Goal: Information Seeking & Learning: Learn about a topic

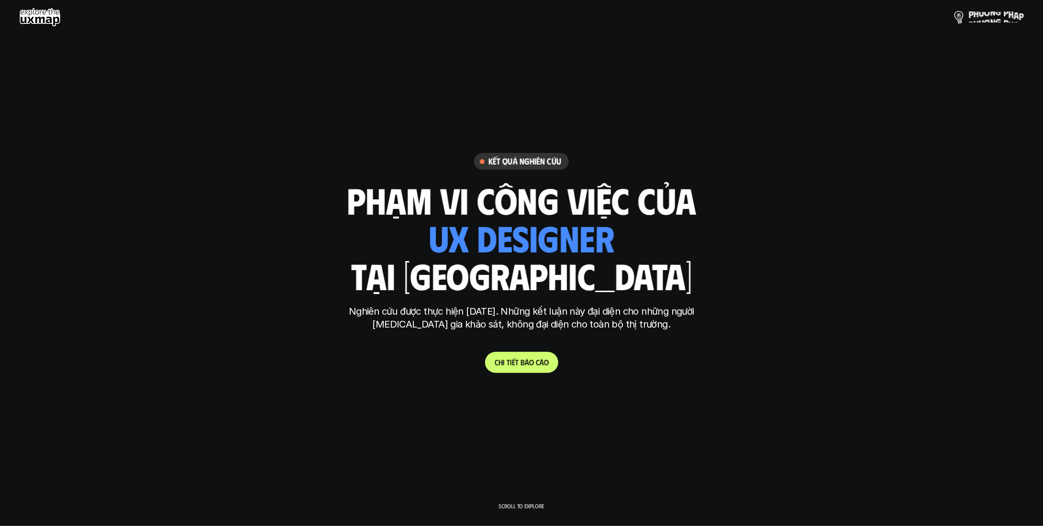
click at [994, 12] on span "n" at bounding box center [992, 11] width 5 height 11
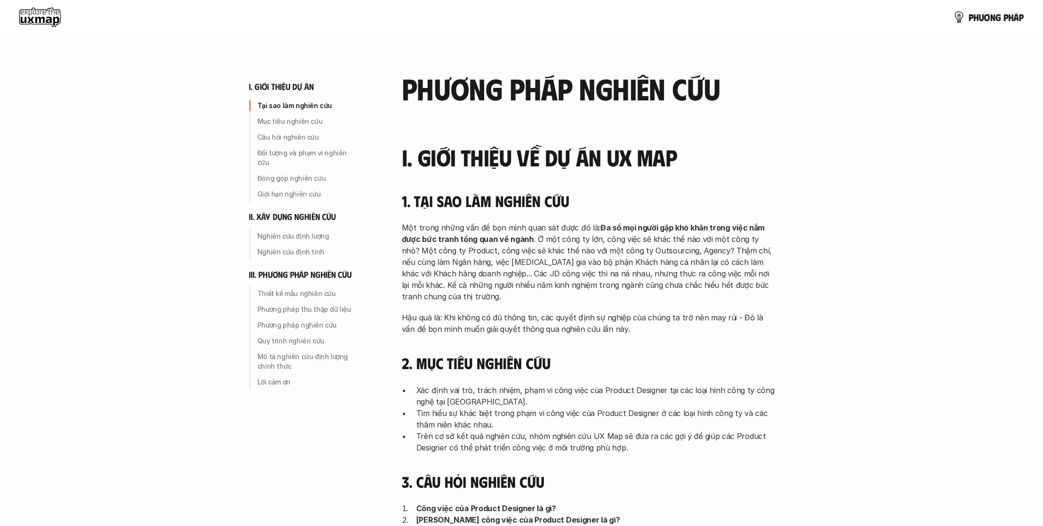
click at [584, 250] on p "Một trong những vấn đề bọn mình quan sát được đó là: Đa số mọi người gặp khó kh…" at bounding box center [588, 262] width 373 height 80
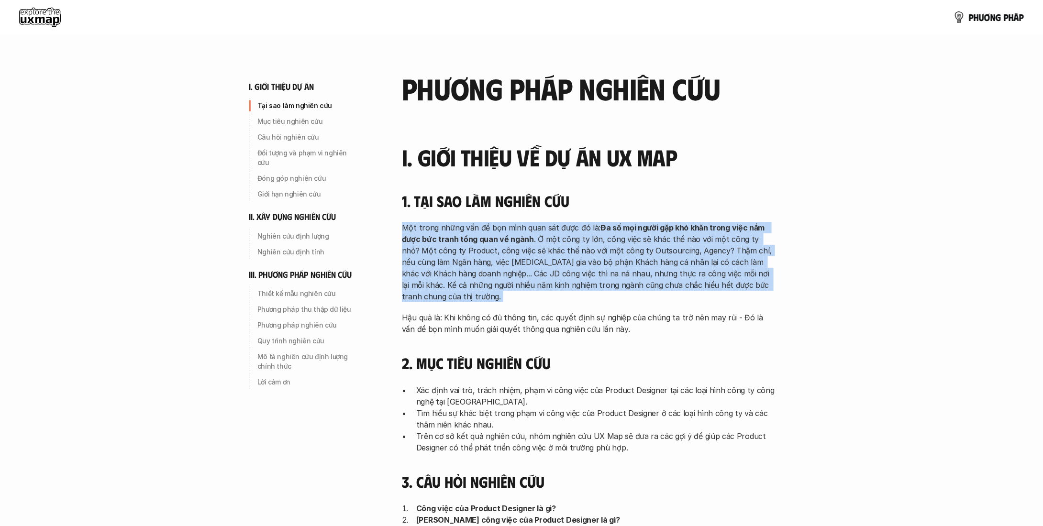
click at [584, 250] on p "Một trong những vấn đề bọn mình quan sát được đó là: Đa số mọi người gặp khó kh…" at bounding box center [588, 262] width 373 height 80
click at [635, 241] on p "Một trong những vấn đề bọn mình quan sát được đó là: Đa số mọi người gặp khó kh…" at bounding box center [588, 262] width 373 height 80
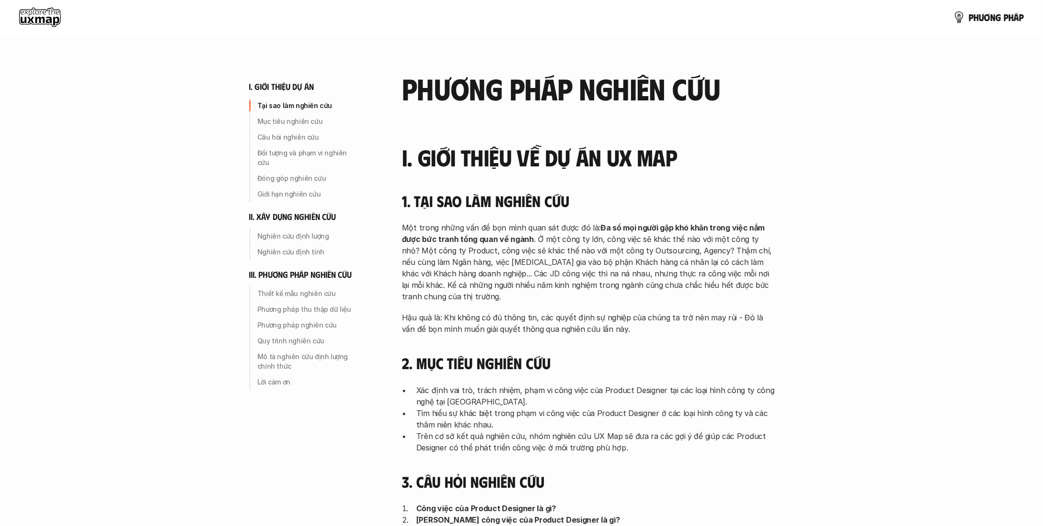
click at [571, 255] on p "Một trong những vấn đề bọn mình quan sát được đó là: Đa số mọi người gặp khó kh…" at bounding box center [588, 262] width 373 height 80
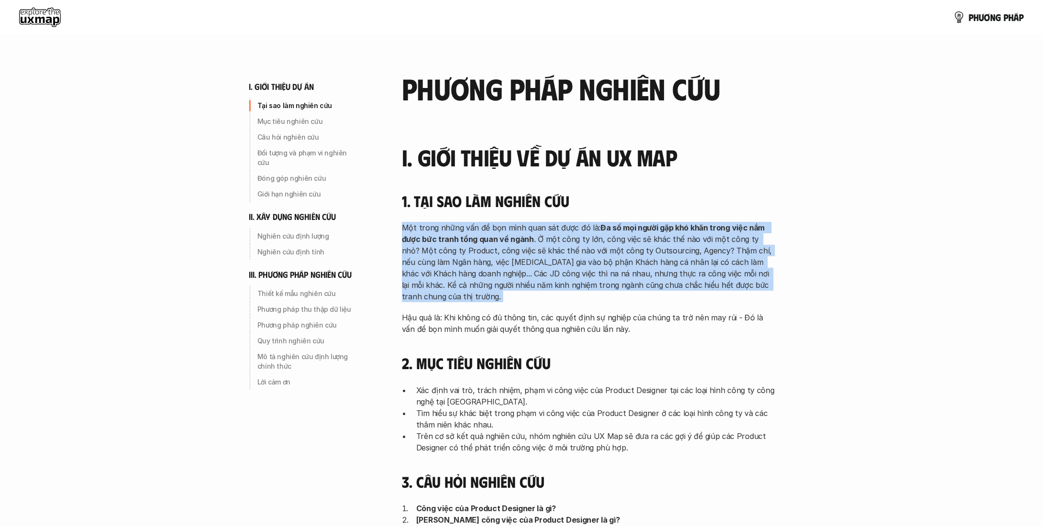
click at [571, 255] on p "Một trong những vấn đề bọn mình quan sát được đó là: Đa số mọi người gặp khó kh…" at bounding box center [588, 262] width 373 height 80
click at [638, 277] on p "Một trong những vấn đề bọn mình quan sát được đó là: Đa số mọi người gặp khó kh…" at bounding box center [588, 262] width 373 height 80
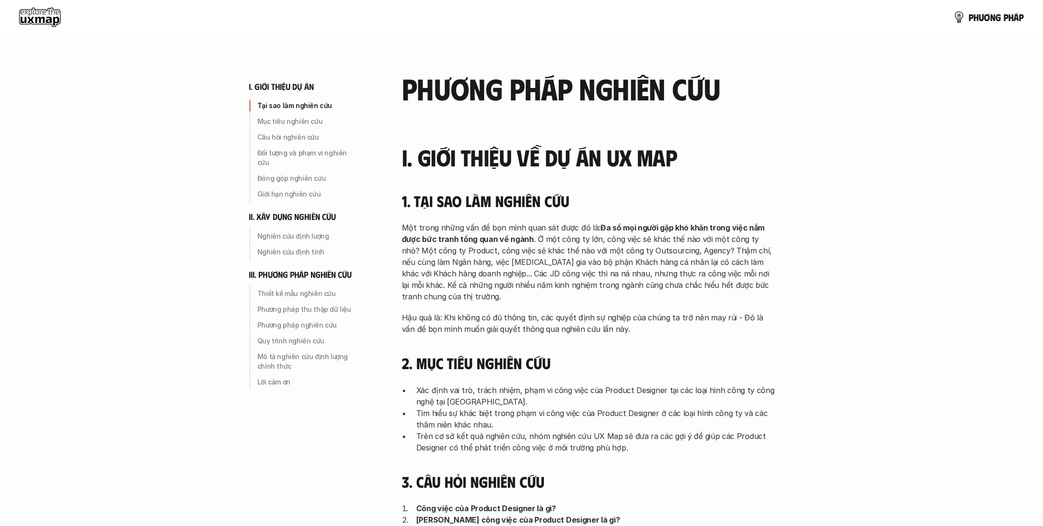
click at [551, 391] on p "Xác định vai trò, trách nhiệm, phạm vi công việc của Product Designer tại các l…" at bounding box center [595, 396] width 359 height 23
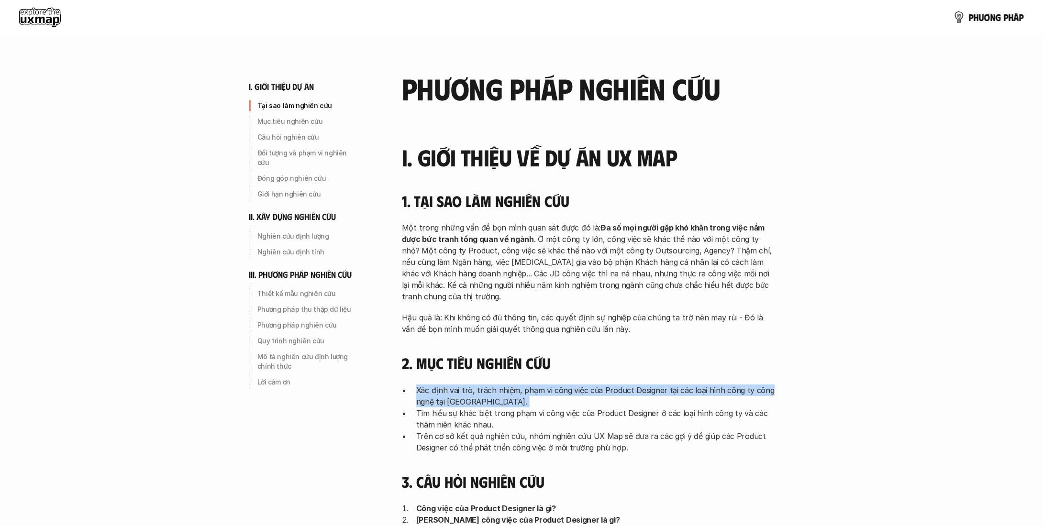
click at [551, 391] on p "Xác định vai trò, trách nhiệm, phạm vi công việc của Product Designer tại các l…" at bounding box center [595, 396] width 359 height 23
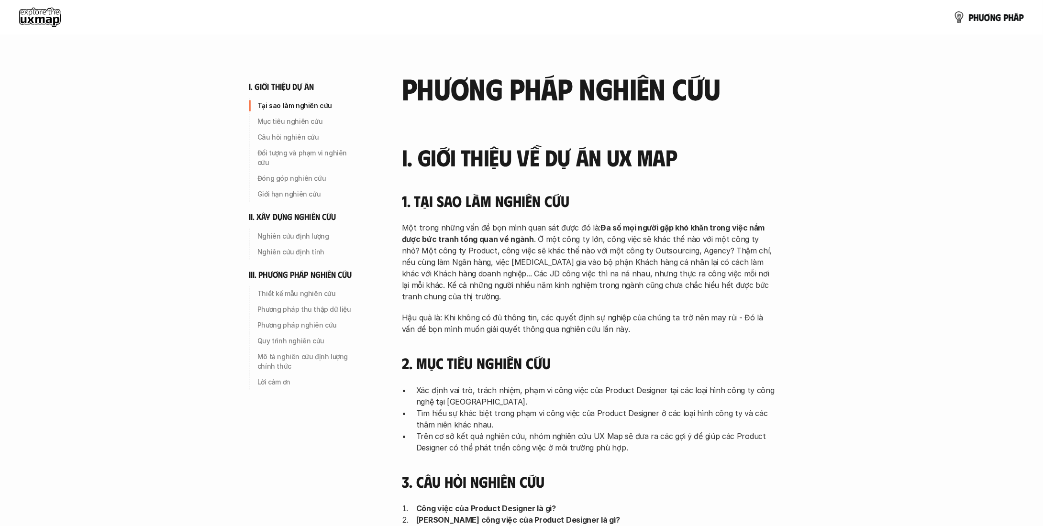
click at [531, 411] on p "Tìm hiểu sự khác biệt trong phạm vi công việc của Product Designer ở các loại h…" at bounding box center [595, 419] width 359 height 23
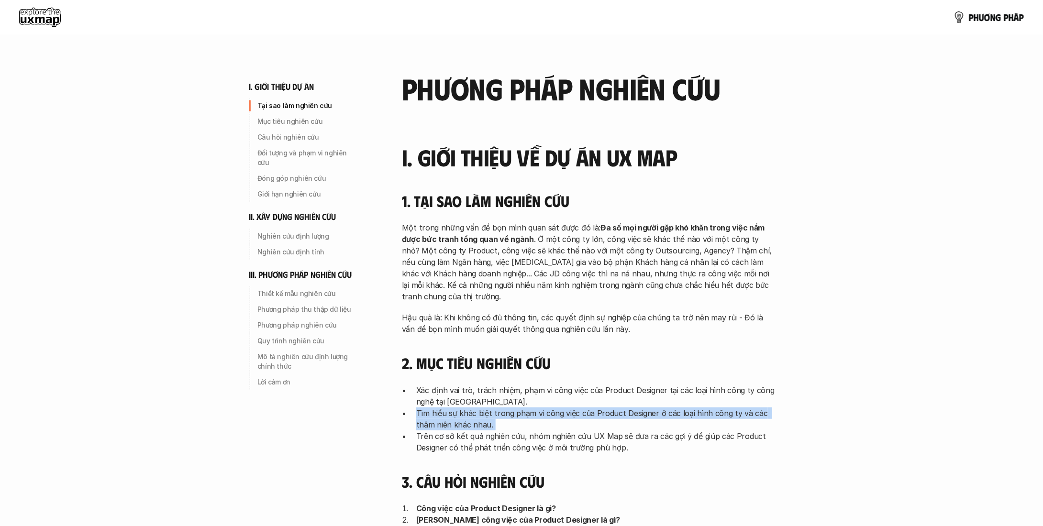
click at [531, 411] on p "Tìm hiểu sự khác biệt trong phạm vi công việc của Product Designer ở các loại h…" at bounding box center [595, 419] width 359 height 23
click at [504, 416] on p "Tìm hiểu sự khác biệt trong phạm vi công việc của Product Designer ở các loại h…" at bounding box center [595, 419] width 359 height 23
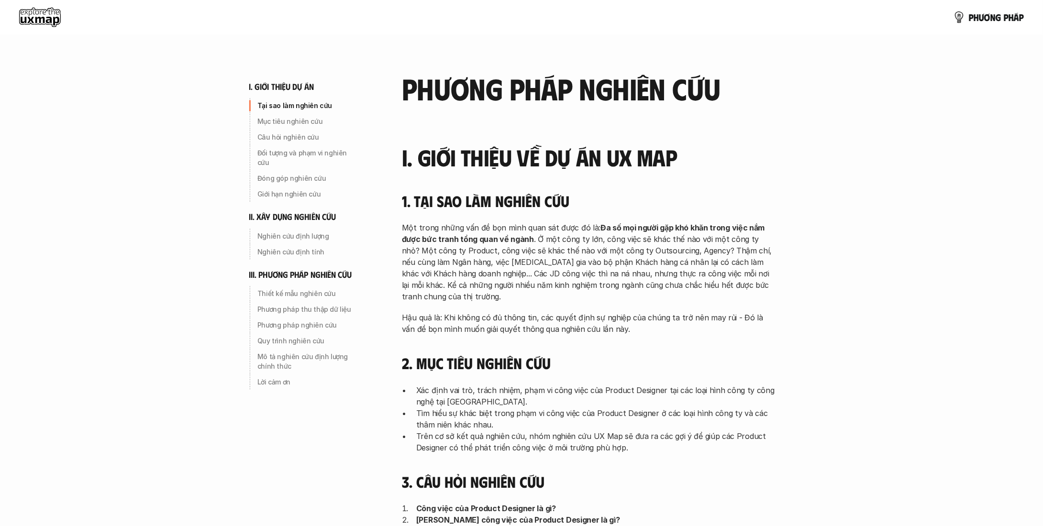
click at [537, 440] on p "Trên cơ sở kết quả nghiên cứu, nhóm nghiên cứu UX Map sẽ đưa ra các gợi ý để gi…" at bounding box center [595, 442] width 359 height 23
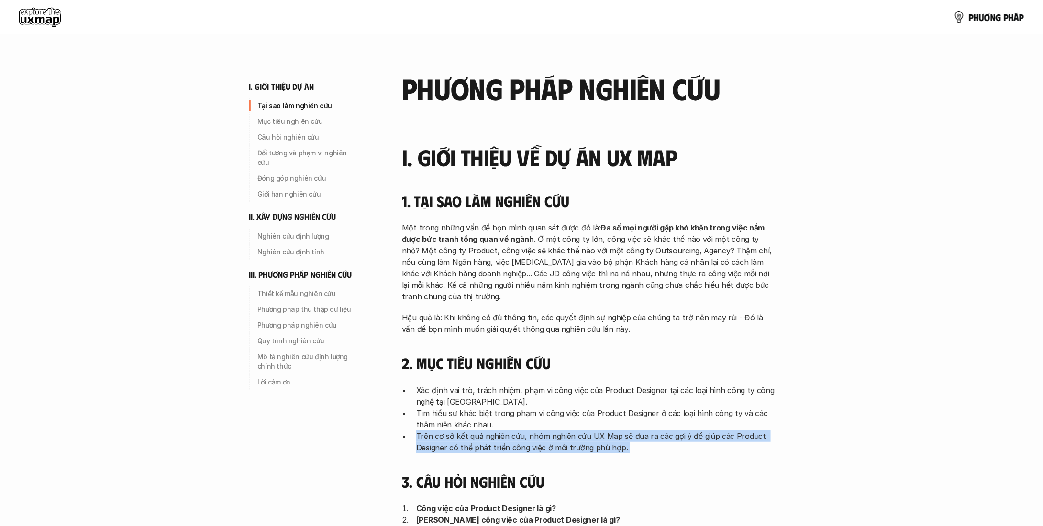
click at [537, 440] on p "Trên cơ sở kết quả nghiên cứu, nhóm nghiên cứu UX Map sẽ đưa ra các gợi ý để gi…" at bounding box center [595, 442] width 359 height 23
click at [596, 435] on p "Trên cơ sở kết quả nghiên cứu, nhóm nghiên cứu UX Map sẽ đưa ra các gợi ý để gi…" at bounding box center [595, 442] width 359 height 23
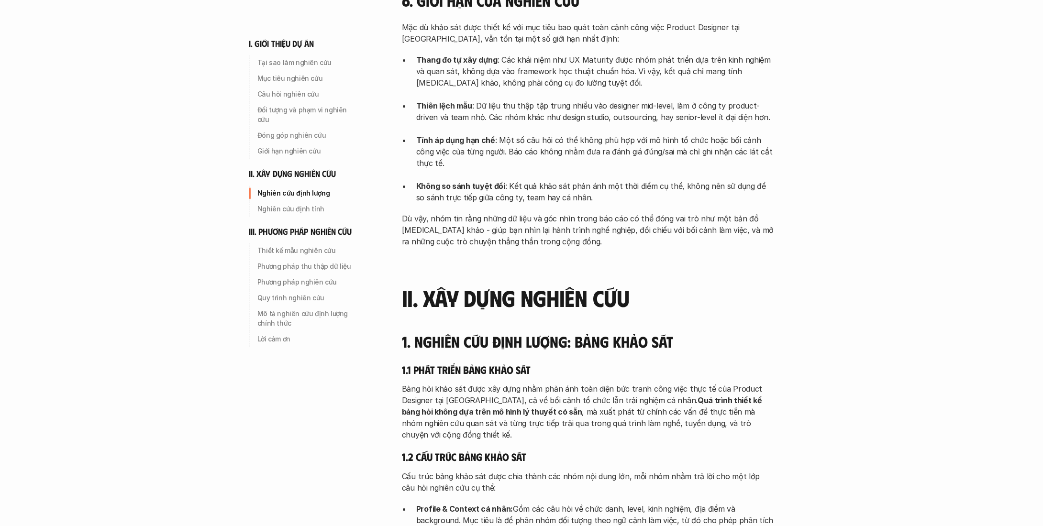
scroll to position [903, 0]
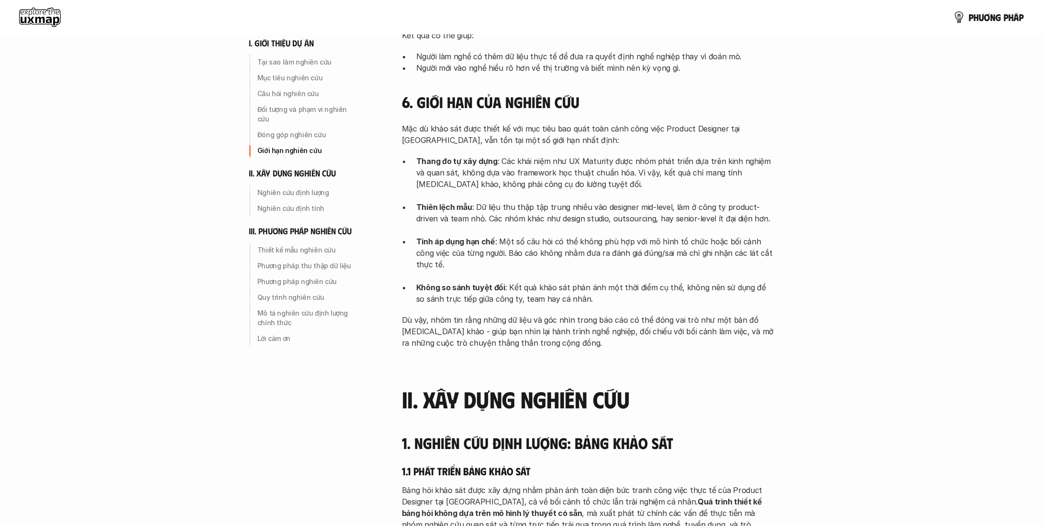
click at [594, 156] on p "Thang đo tự xây dựng : Các khái niệm như UX Maturity được nhóm phát triển dựa t…" at bounding box center [595, 179] width 359 height 46
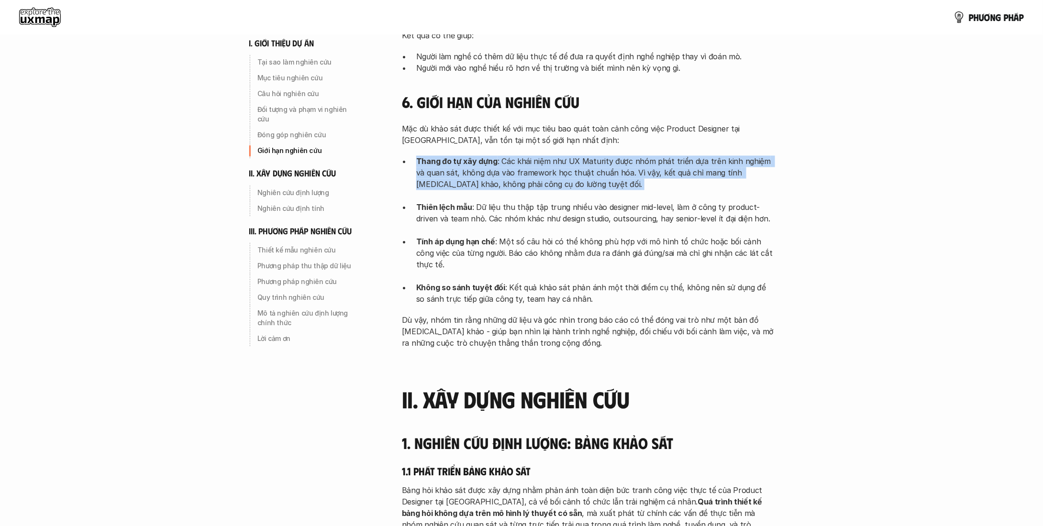
click at [594, 156] on p "Thang đo tự xây dựng : Các khái niệm như UX Maturity được nhóm phát triển dựa t…" at bounding box center [595, 179] width 359 height 46
click at [654, 156] on p "Thang đo tự xây dựng : Các khái niệm như UX Maturity được nhóm phát triển dựa t…" at bounding box center [595, 179] width 359 height 46
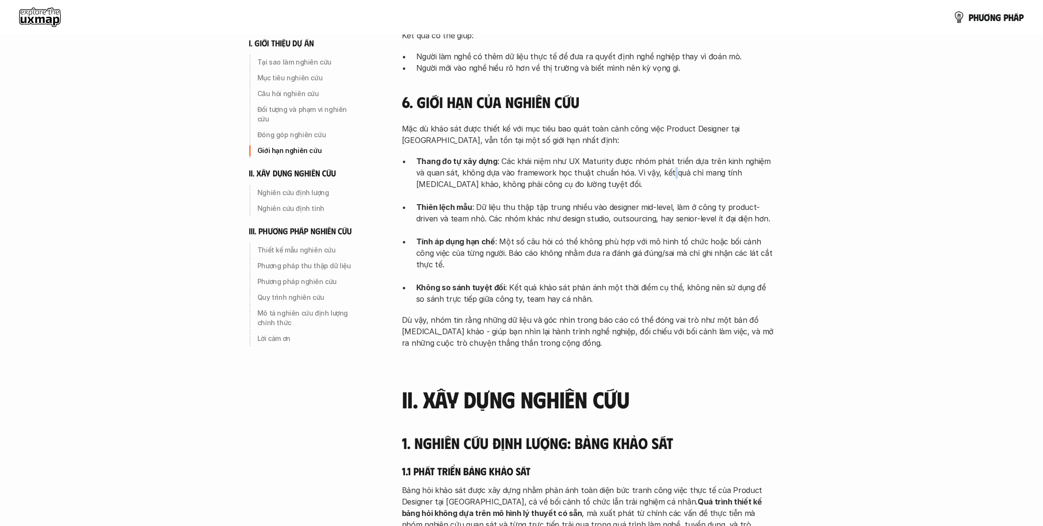
click at [654, 156] on p "Thang đo tự xây dựng : Các khái niệm như UX Maturity được nhóm phát triển dựa t…" at bounding box center [595, 179] width 359 height 46
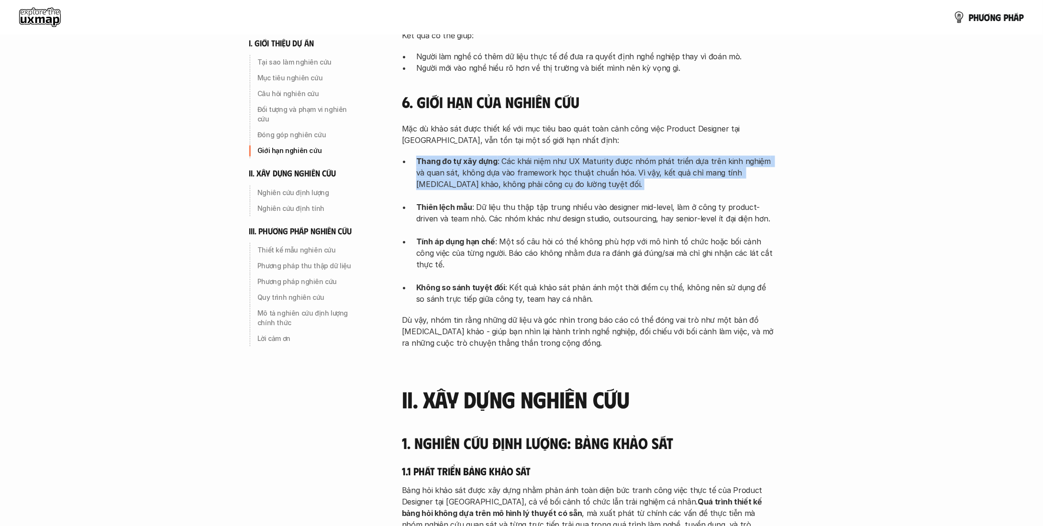
click at [654, 156] on p "Thang đo tự xây dựng : Các khái niệm như UX Maturity được nhóm phát triển dựa t…" at bounding box center [595, 179] width 359 height 46
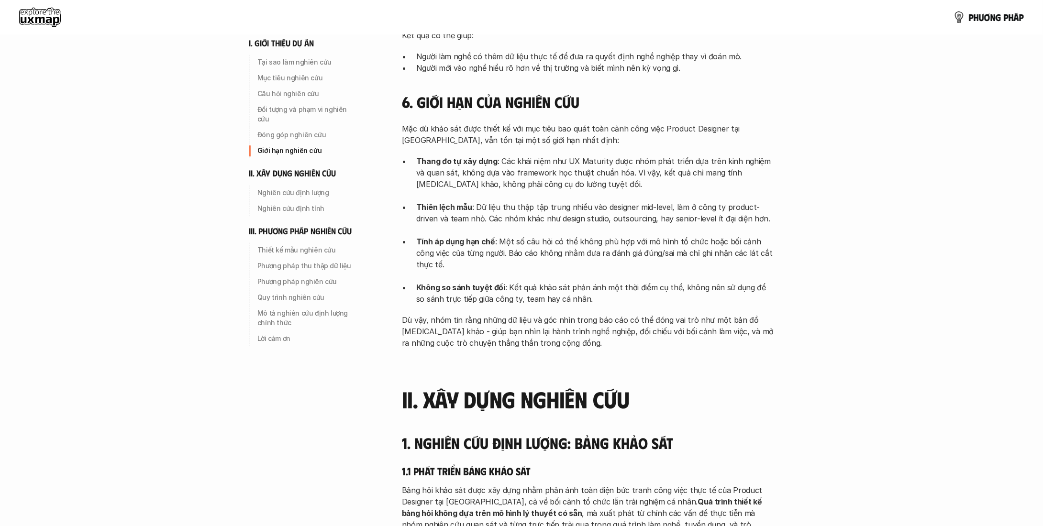
click at [614, 202] on p "Thiên lệch mẫu : Dữ liệu thu thập tập trung nhiều vào designer mid-level, làm ở…" at bounding box center [595, 219] width 359 height 34
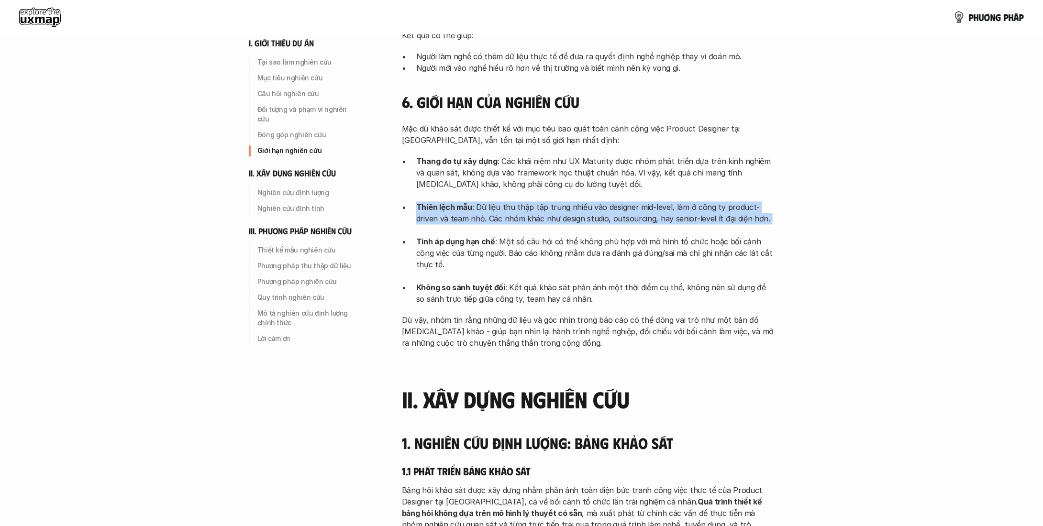
click at [614, 202] on p "Thiên lệch mẫu : Dữ liệu thu thập tập trung nhiều vào designer mid-level, làm ở…" at bounding box center [595, 219] width 359 height 34
click at [619, 202] on p "Thiên lệch mẫu : Dữ liệu thu thập tập trung nhiều vào designer mid-level, làm ở…" at bounding box center [595, 219] width 359 height 34
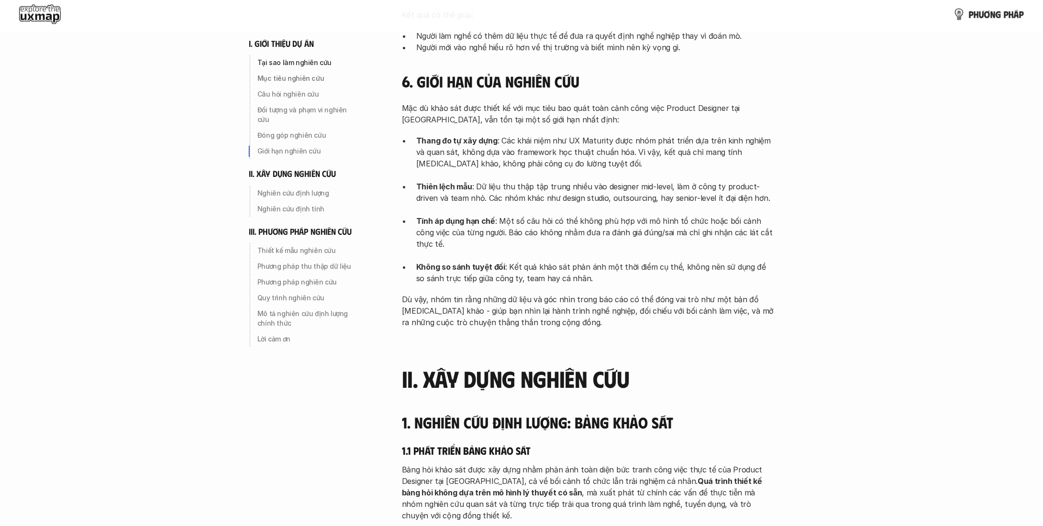
scroll to position [925, 0]
click at [670, 180] on p "Thiên lệch mẫu : Dữ liệu thu thập tập trung nhiều vào designer mid-level, làm ở…" at bounding box center [595, 197] width 359 height 34
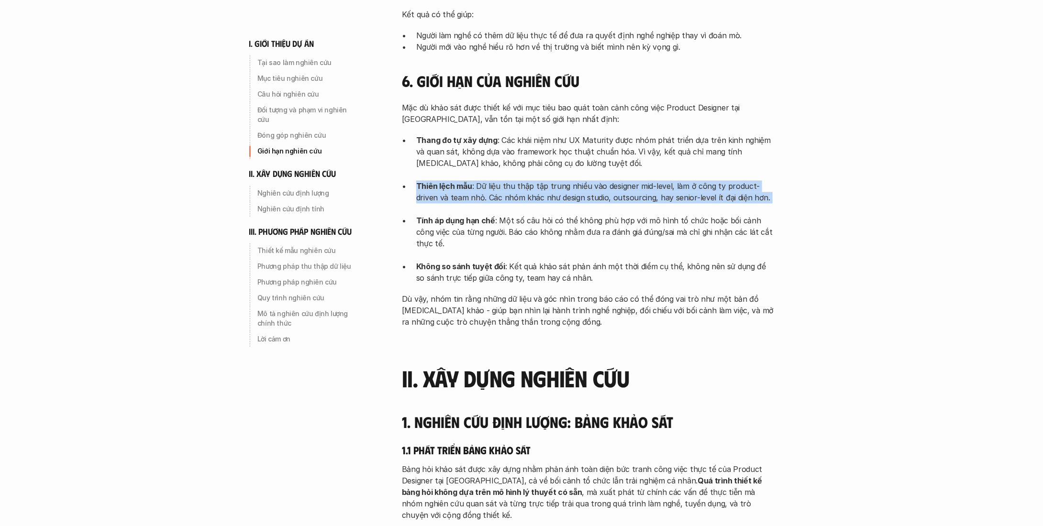
click at [670, 180] on p "Thiên lệch mẫu : Dữ liệu thu thập tập trung nhiều vào designer mid-level, làm ở…" at bounding box center [595, 197] width 359 height 34
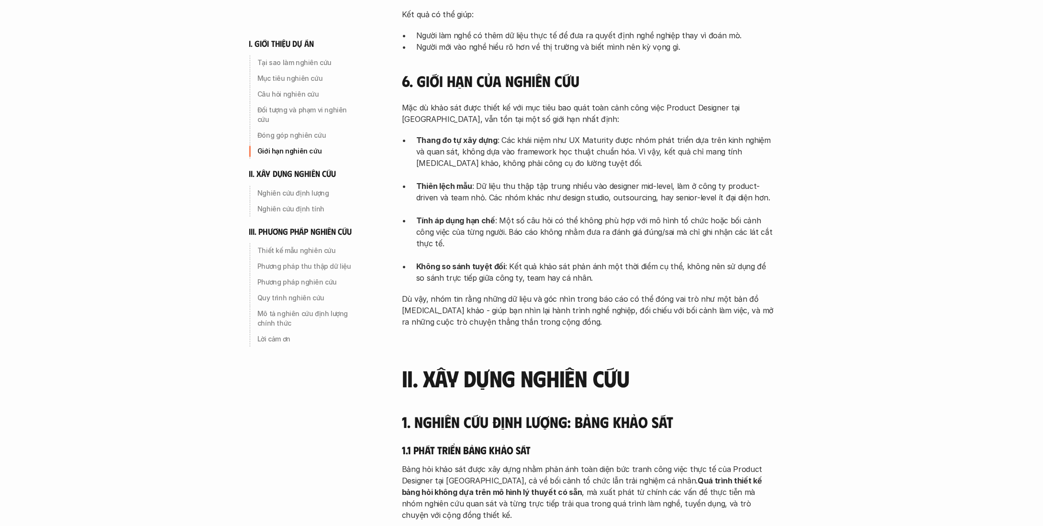
click at [622, 218] on p "Tính áp dụng hạn chế : Một số câu hỏi có thể không phù hợp với mô hình tổ chức …" at bounding box center [595, 238] width 359 height 46
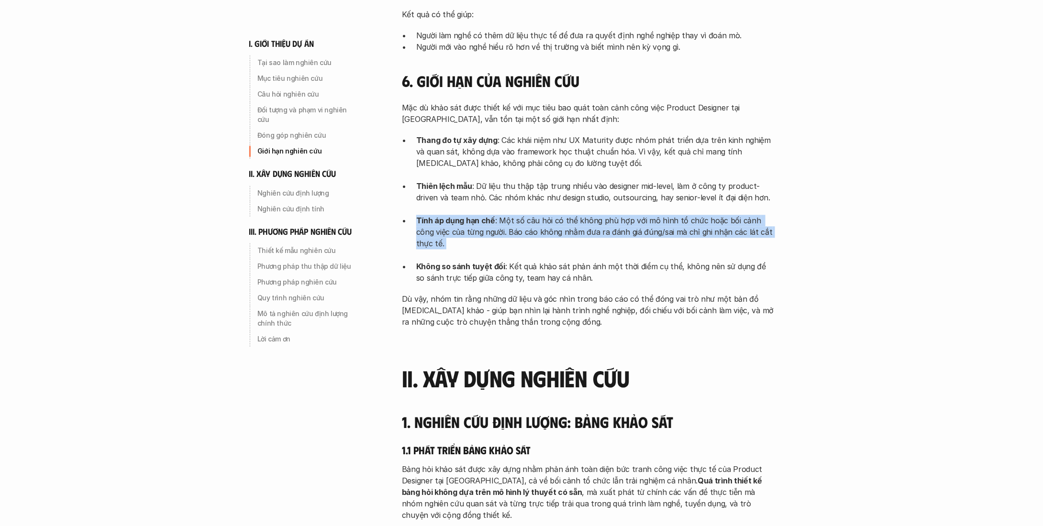
click at [622, 218] on p "Tính áp dụng hạn chế : Một số câu hỏi có thể không phù hợp với mô hình tổ chức …" at bounding box center [595, 238] width 359 height 46
click at [593, 217] on p "Tính áp dụng hạn chế : Một số câu hỏi có thể không phù hợp với mô hình tổ chức …" at bounding box center [595, 238] width 359 height 46
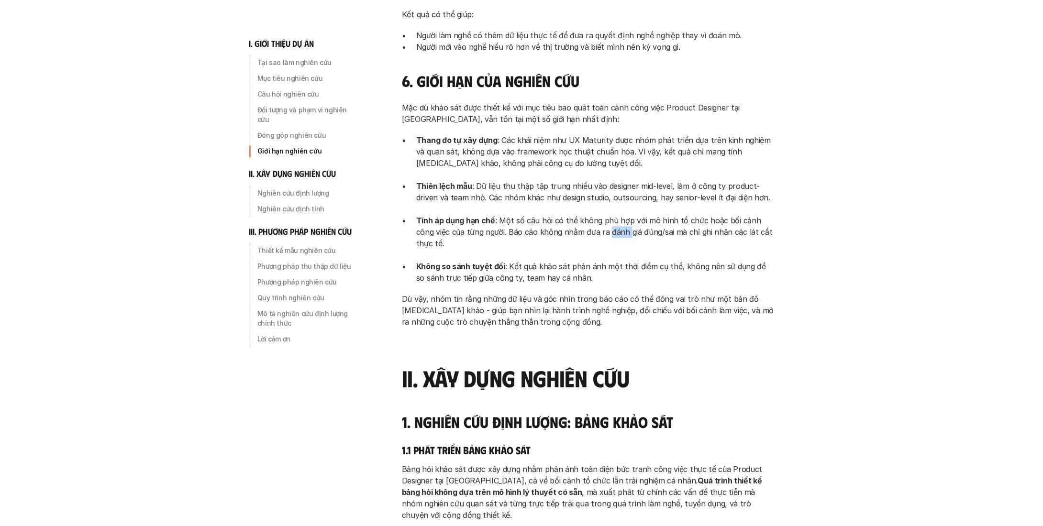
click at [593, 217] on p "Tính áp dụng hạn chế : Một số câu hỏi có thể không phù hợp với mô hình tổ chức …" at bounding box center [595, 238] width 359 height 46
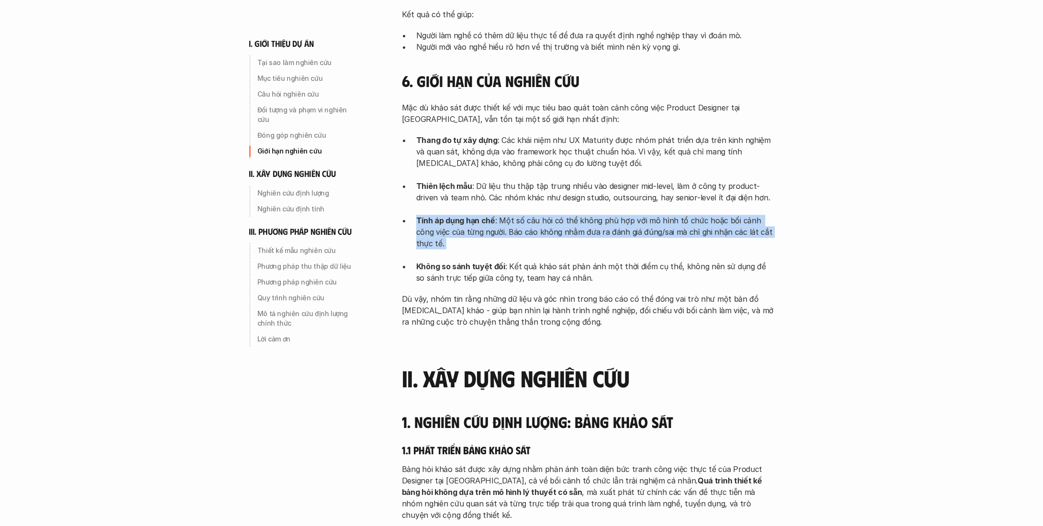
click at [593, 217] on p "Tính áp dụng hạn chế : Một số câu hỏi có thể không phù hợp với mô hình tổ chức …" at bounding box center [595, 238] width 359 height 46
click at [614, 218] on p "Tính áp dụng hạn chế : Một số câu hỏi có thể không phù hợp với mô hình tổ chức …" at bounding box center [595, 238] width 359 height 46
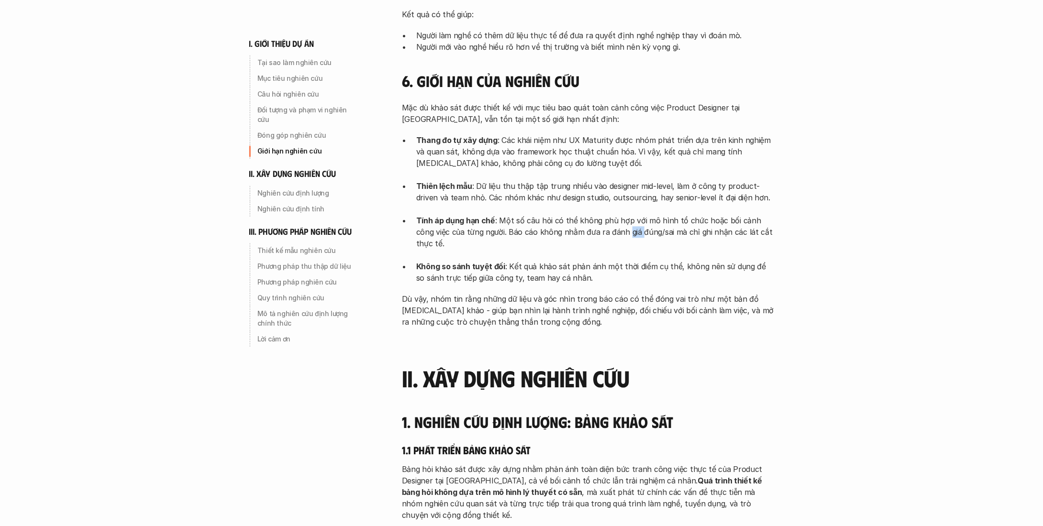
click at [614, 218] on p "Tính áp dụng hạn chế : Một số câu hỏi có thể không phù hợp với mô hình tổ chức …" at bounding box center [595, 238] width 359 height 46
click at [576, 261] on p "Không so sánh tuyệt đối : Kết quả khảo sát phản ánh một thời điểm cụ thể, không…" at bounding box center [595, 272] width 359 height 23
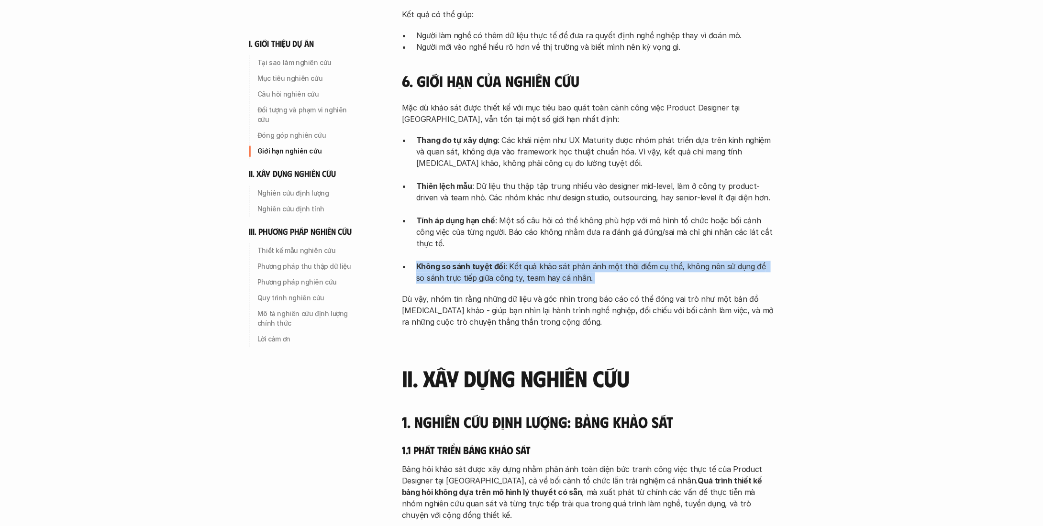
click at [576, 261] on p "Không so sánh tuyệt đối : Kết quả khảo sát phản ánh một thời điểm cụ thể, không…" at bounding box center [595, 272] width 359 height 23
click at [552, 261] on p "Không so sánh tuyệt đối : Kết quả khảo sát phản ánh một thời điểm cụ thể, không…" at bounding box center [595, 272] width 359 height 23
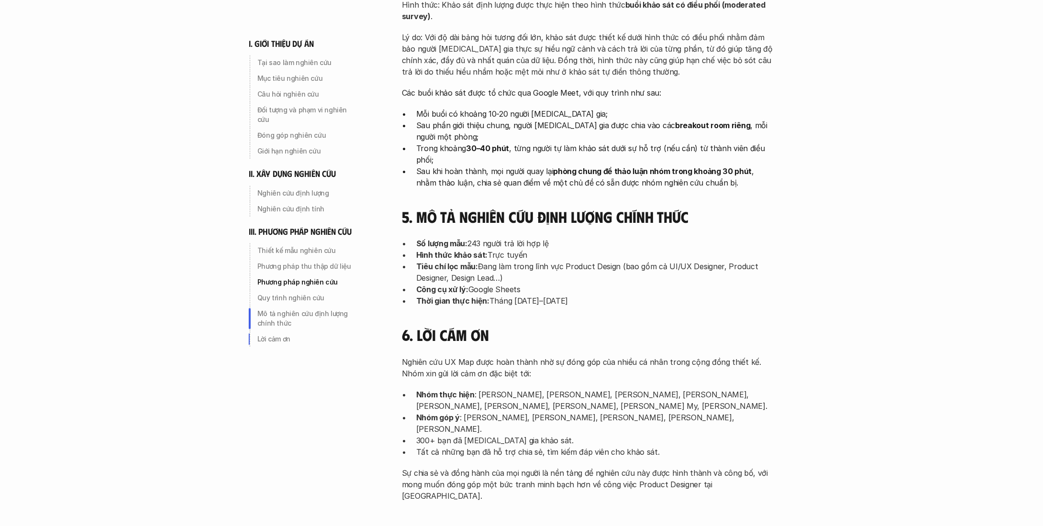
scroll to position [2995, 0]
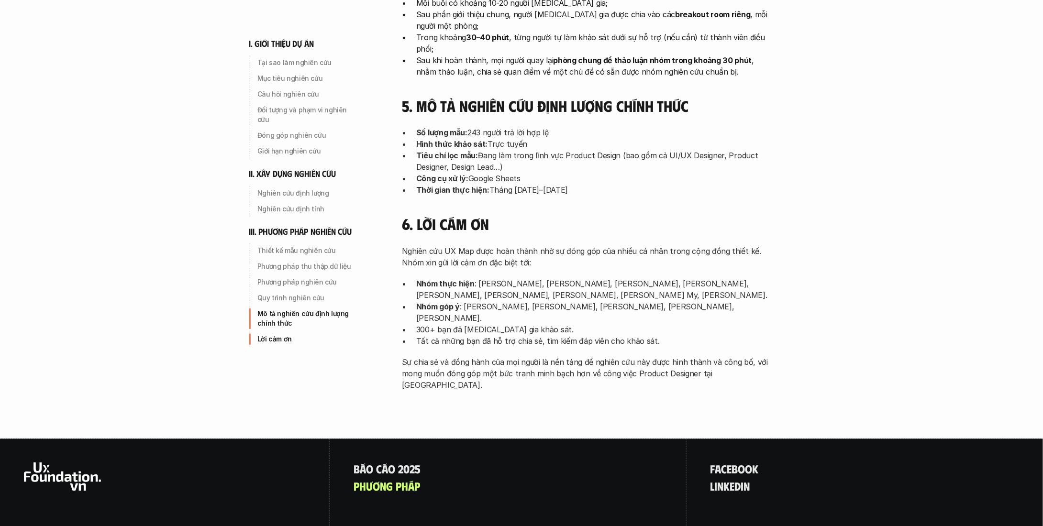
click at [534, 278] on p "Nhóm thực hiện : [PERSON_NAME], [PERSON_NAME], [PERSON_NAME], [PERSON_NAME], [P…" at bounding box center [595, 289] width 359 height 23
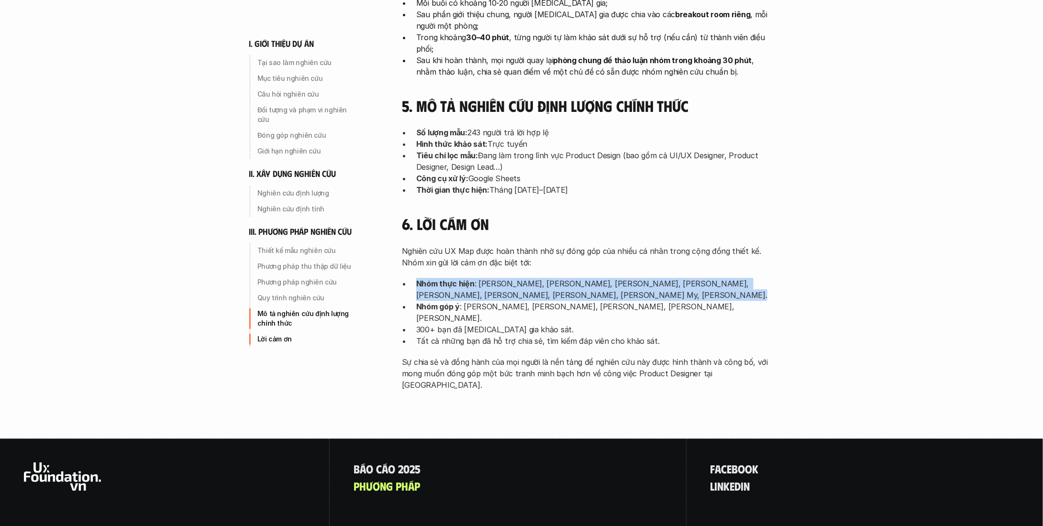
click at [534, 278] on p "Nhóm thực hiện : [PERSON_NAME], [PERSON_NAME], [PERSON_NAME], [PERSON_NAME], [P…" at bounding box center [595, 289] width 359 height 23
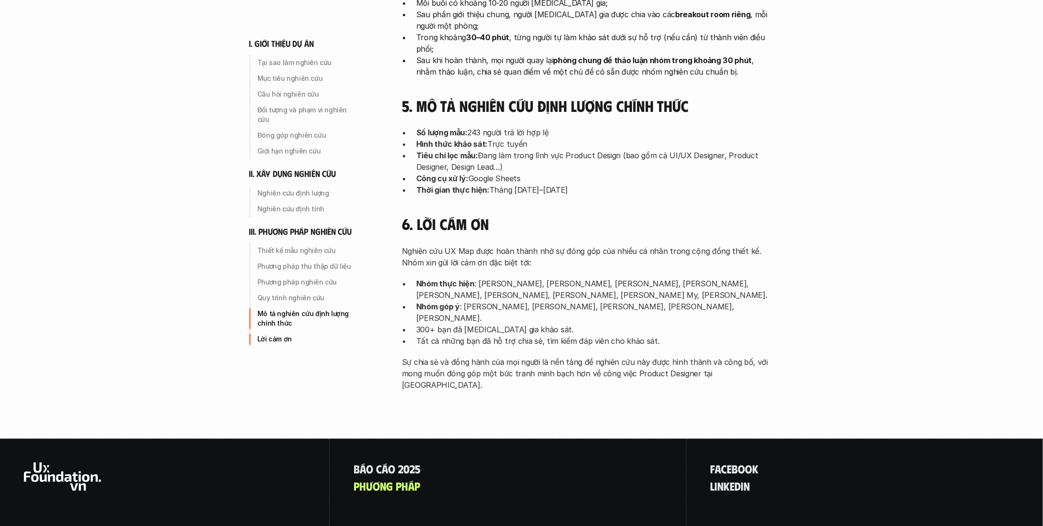
click at [492, 301] on p "Nhóm góp ý : [PERSON_NAME], [PERSON_NAME], [PERSON_NAME], [PERSON_NAME], [PERSO…" at bounding box center [595, 312] width 359 height 23
click at [510, 324] on p "300+ bạn đã [MEDICAL_DATA] gia khảo sát." at bounding box center [595, 329] width 359 height 11
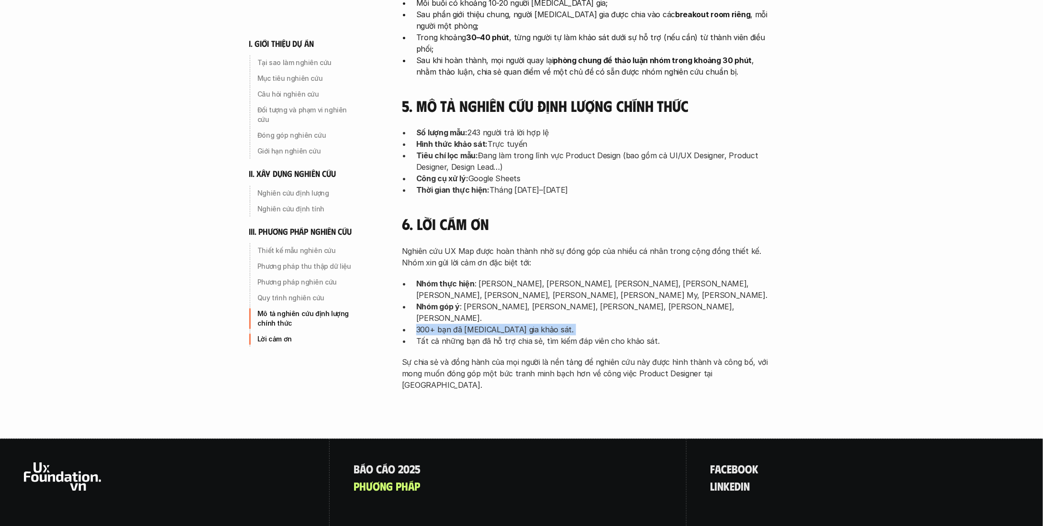
click at [510, 324] on p "300+ bạn đã [MEDICAL_DATA] gia khảo sát." at bounding box center [595, 329] width 359 height 11
click at [569, 335] on p "Tất cả những bạn đã hỗ trợ chia sẻ, tìm kiếm đáp viên cho khảo sát." at bounding box center [595, 340] width 359 height 11
click at [597, 335] on p "Tất cả những bạn đã hỗ trợ chia sẻ, tìm kiếm đáp viên cho khảo sát." at bounding box center [595, 340] width 359 height 11
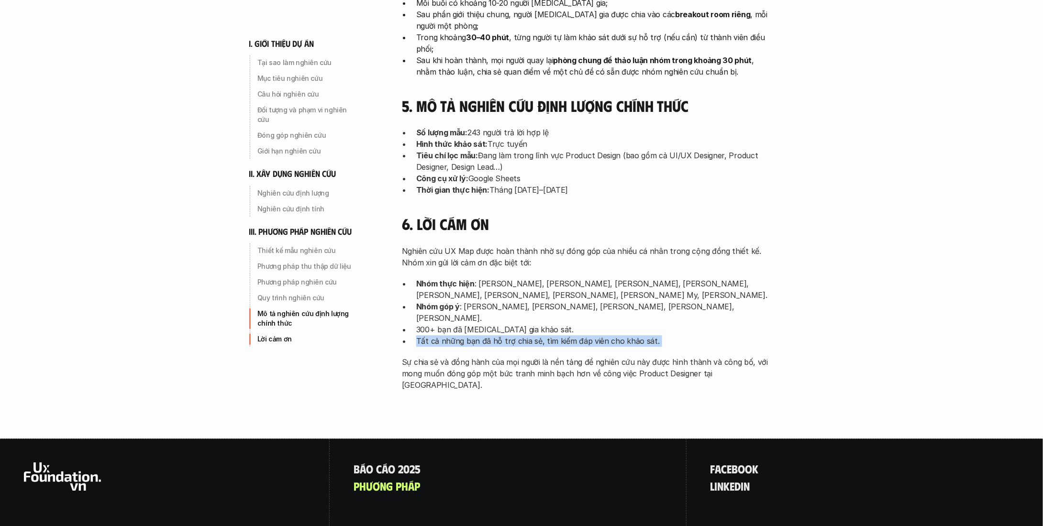
click at [597, 335] on p "Tất cả những bạn đã hỗ trợ chia sẻ, tìm kiếm đáp viên cho khảo sát." at bounding box center [595, 340] width 359 height 11
click at [565, 335] on p "Tất cả những bạn đã hỗ trợ chia sẻ, tìm kiếm đáp viên cho khảo sát." at bounding box center [595, 340] width 359 height 11
click at [299, 293] on p "Quy trình nghiên cứu" at bounding box center [308, 298] width 102 height 10
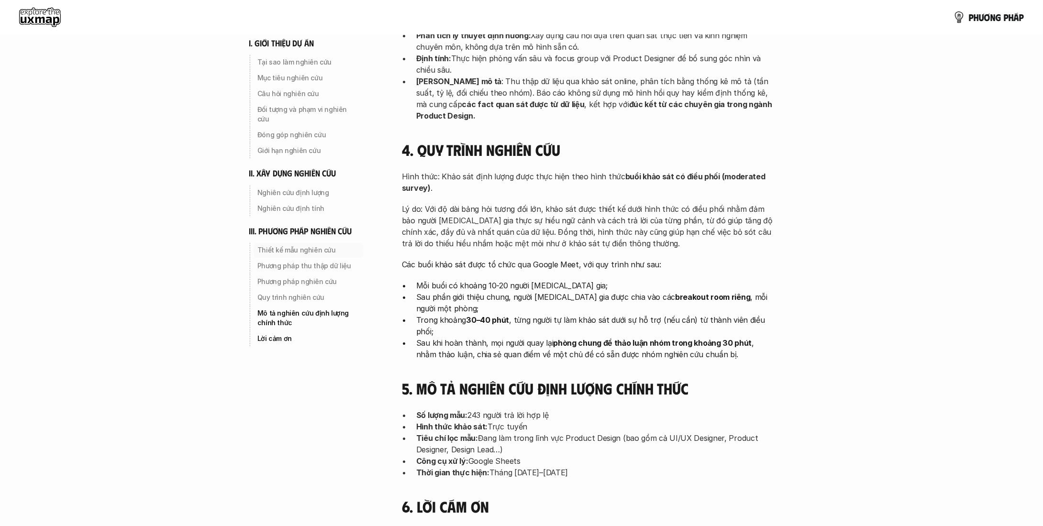
scroll to position [1327, 0]
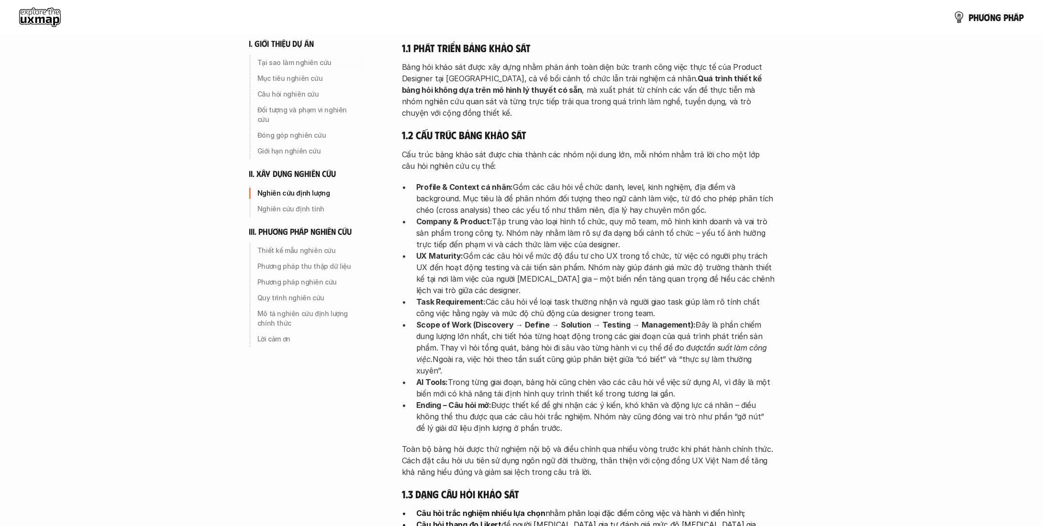
click at [309, 53] on div "i. giới thiệu dự án Tại sao làm nghiên cứu Mục tiêu nghiên cứu Câu hỏi nghiên c…" at bounding box center [316, 98] width 134 height 121
click at [298, 57] on div "Tại sao làm nghiên cứu" at bounding box center [309, 62] width 110 height 15
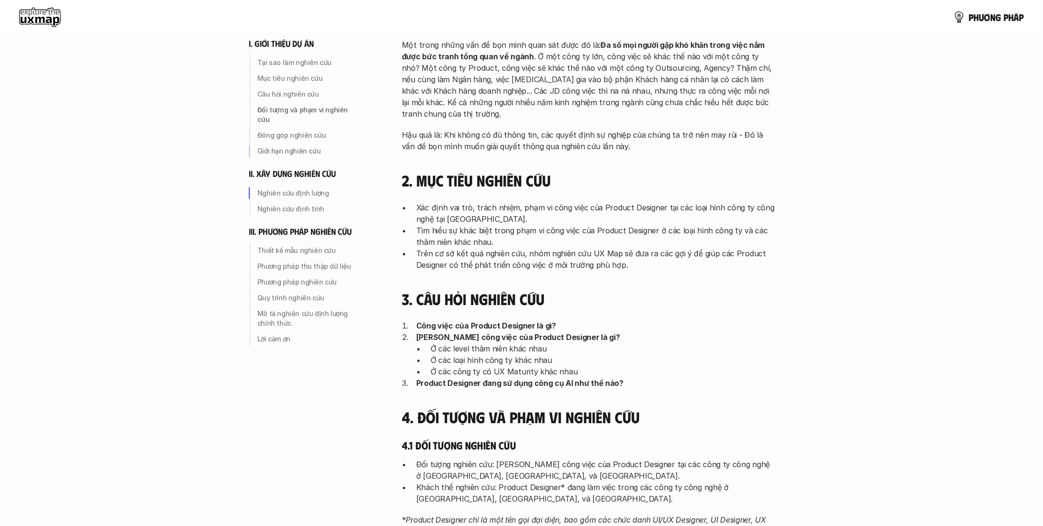
scroll to position [145, 0]
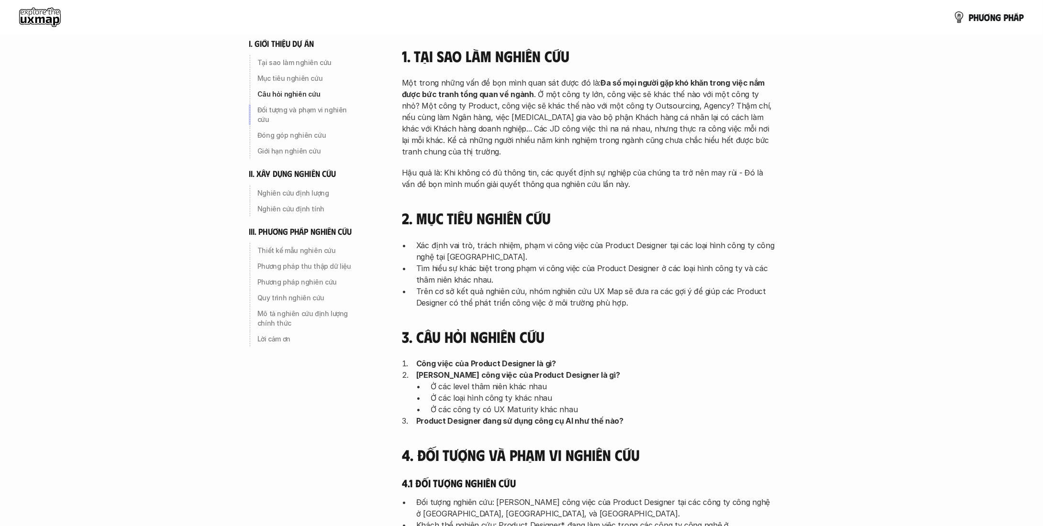
click at [294, 42] on h6 "i. giới thiệu dự án" at bounding box center [281, 43] width 65 height 11
click at [47, 22] on use at bounding box center [40, 17] width 42 height 19
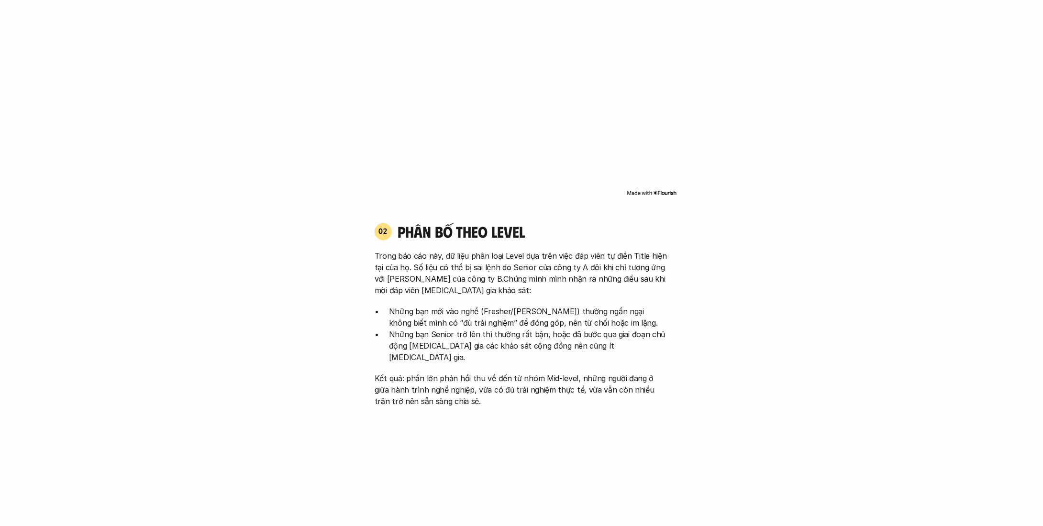
scroll to position [462, 0]
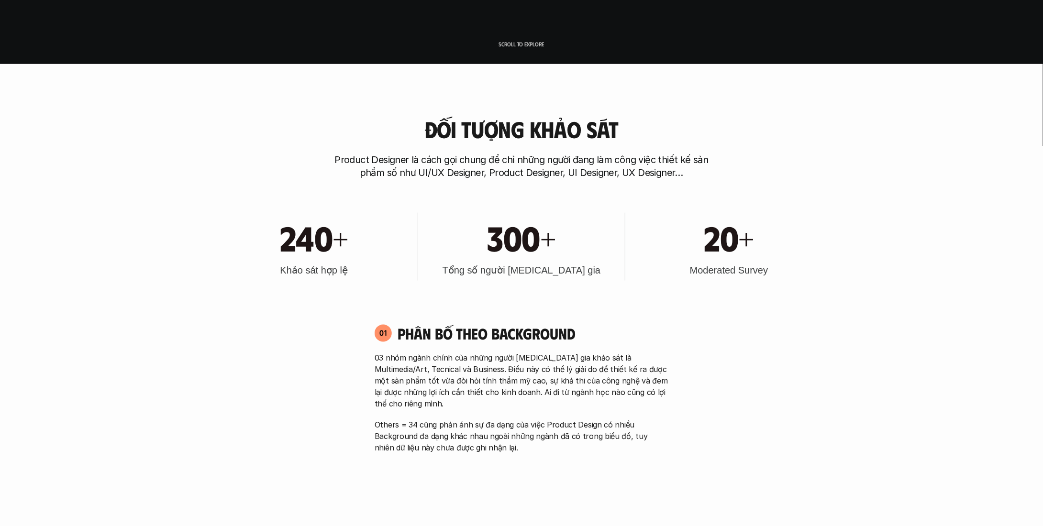
click at [479, 377] on p "03 nhóm ngành chính của những người [MEDICAL_DATA] gia khảo sát là Multimedia/A…" at bounding box center [522, 380] width 294 height 57
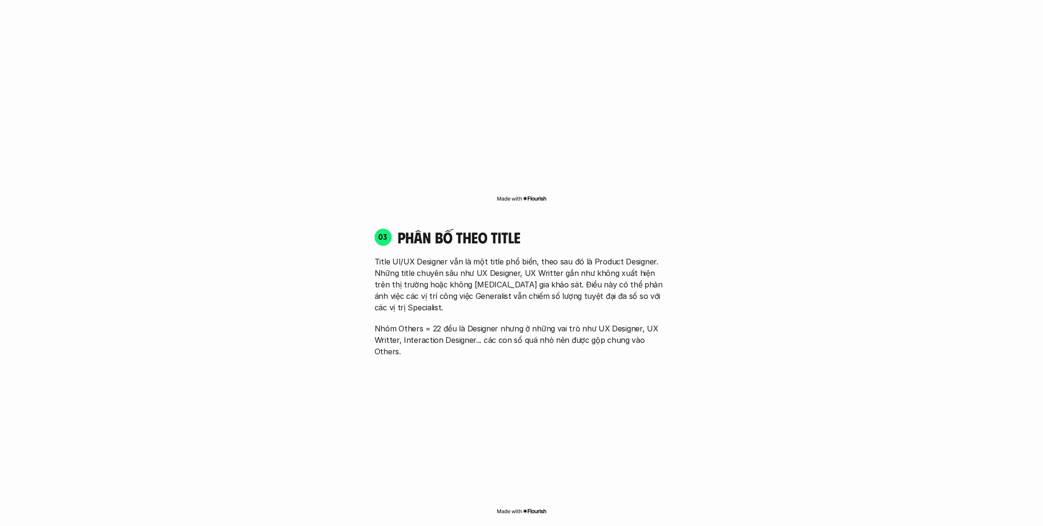
scroll to position [1385, 0]
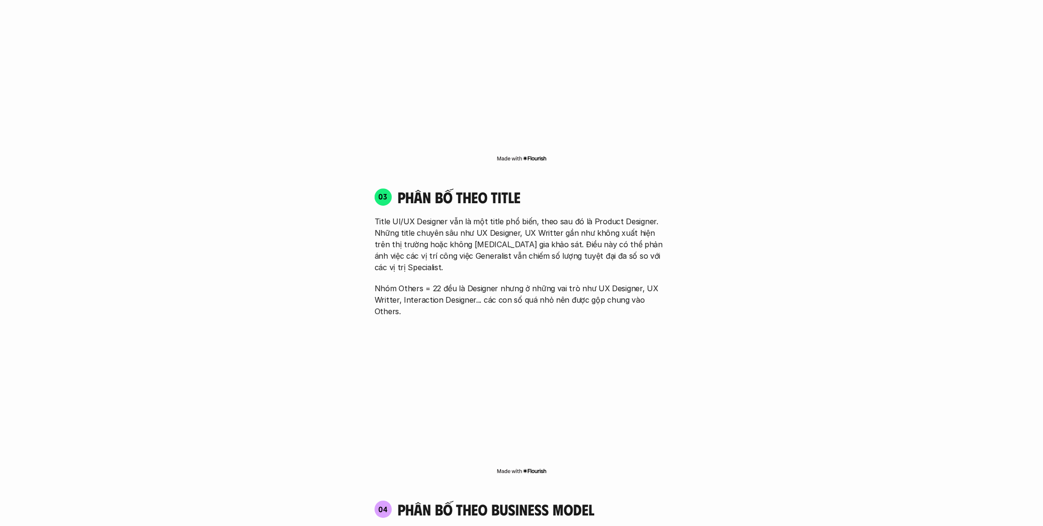
drag, startPoint x: 1043, startPoint y: 142, endPoint x: 1044, endPoint y: 152, distance: 9.7
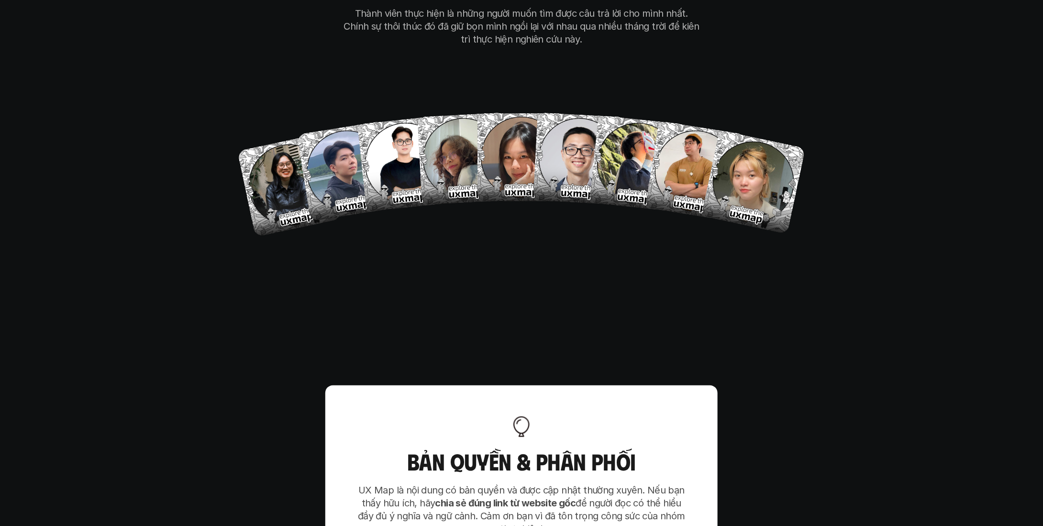
scroll to position [5724, 0]
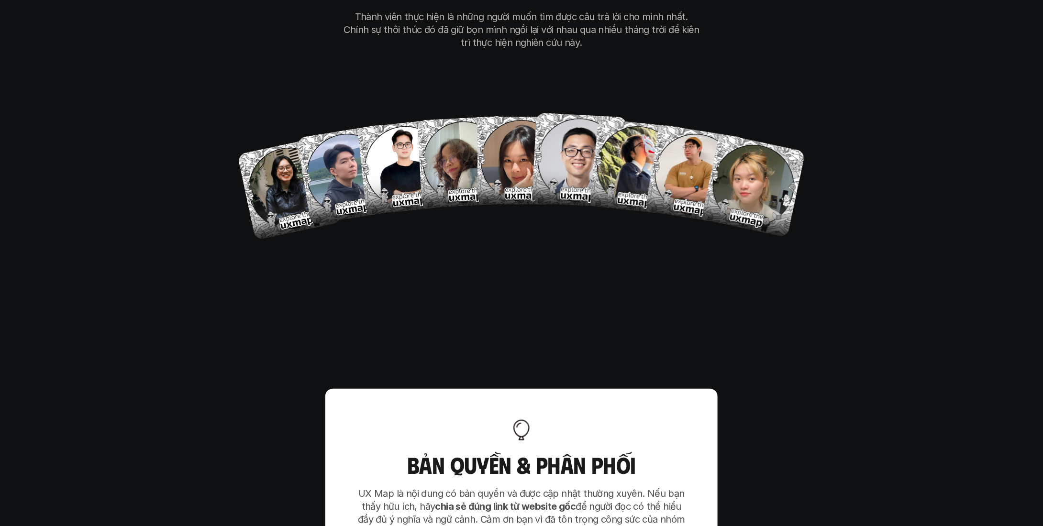
click at [576, 113] on img at bounding box center [579, 160] width 95 height 95
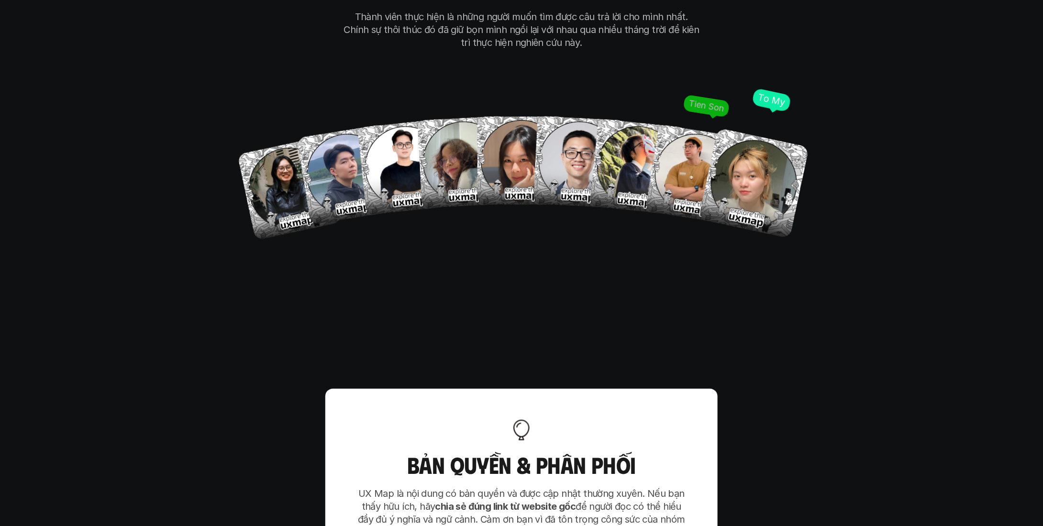
scroll to position [6007, 0]
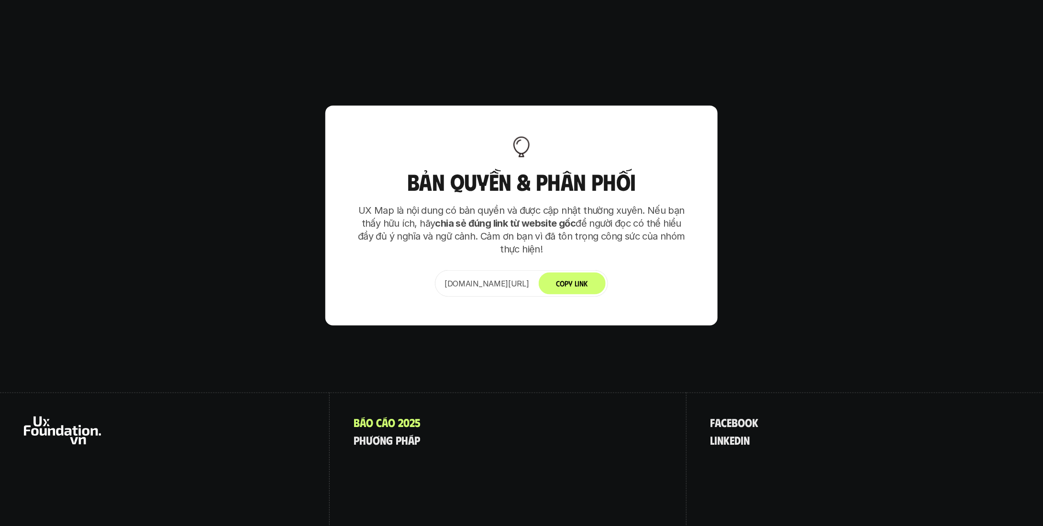
click at [528, 218] on strong "chia sẻ đúng link từ website gốc" at bounding box center [505, 223] width 141 height 11
click at [577, 204] on p "UX Map là nội dung có bản quyền và được cập nhật thường xuyên. Nếu bạn thấy hữu…" at bounding box center [521, 230] width 335 height 52
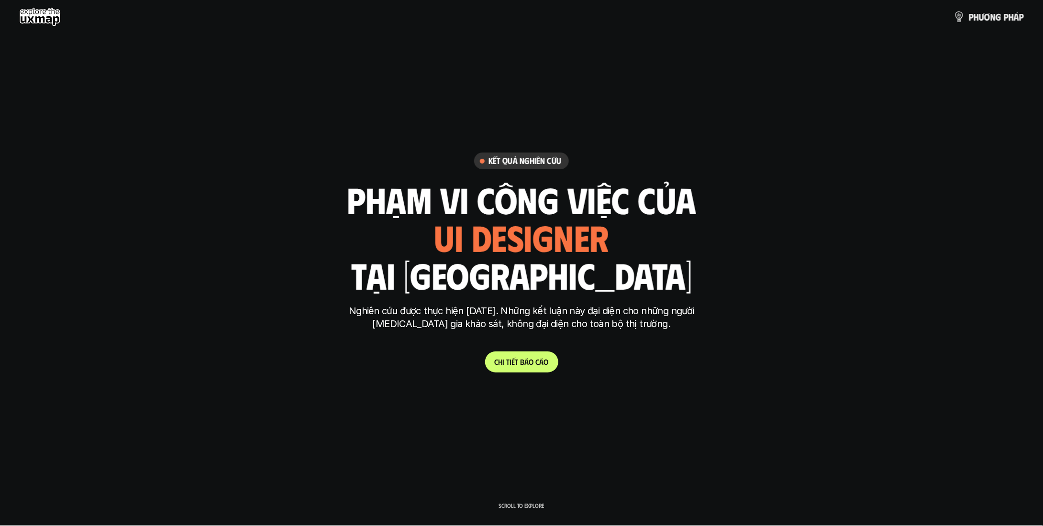
scroll to position [0, 0]
